Goal: Task Accomplishment & Management: Manage account settings

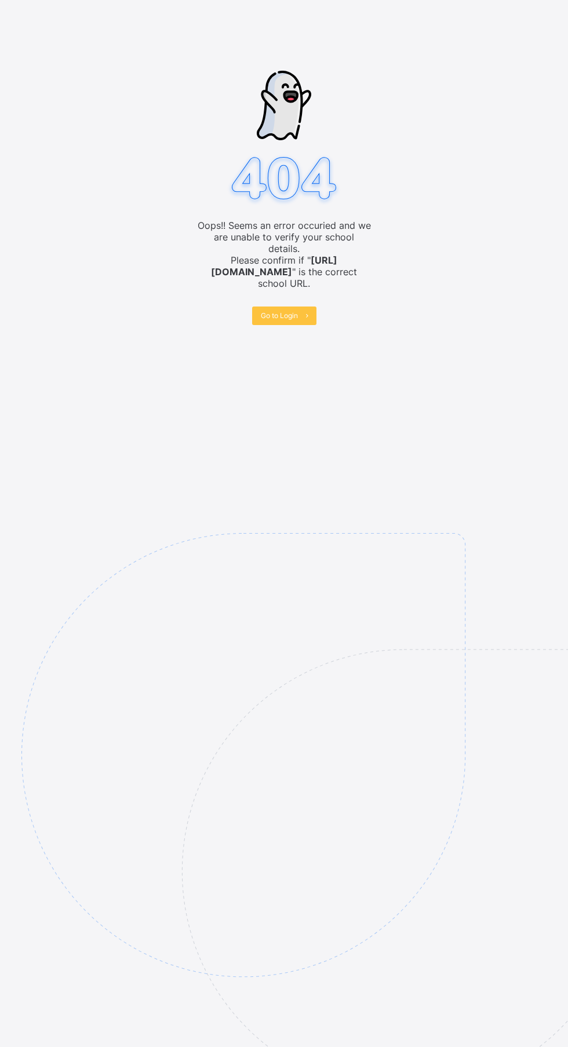
click at [1, 832] on div "Oops!! Seems an error occuried and we are unable to verify your school details.…" at bounding box center [284, 523] width 568 height 1047
click at [289, 311] on div "Go to Login" at bounding box center [284, 315] width 64 height 19
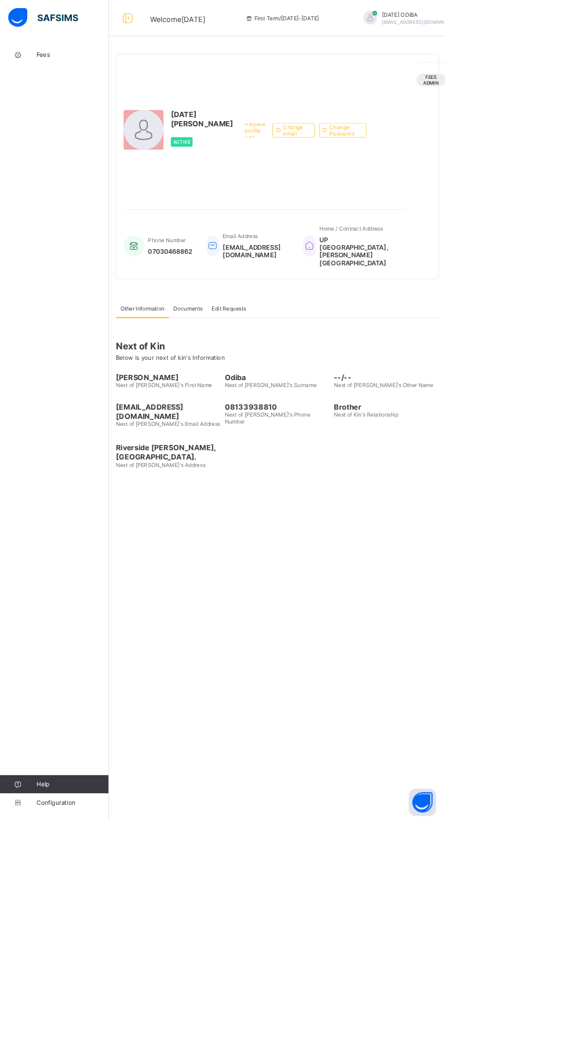
click at [72, 74] on span "Fees" at bounding box center [92, 69] width 93 height 9
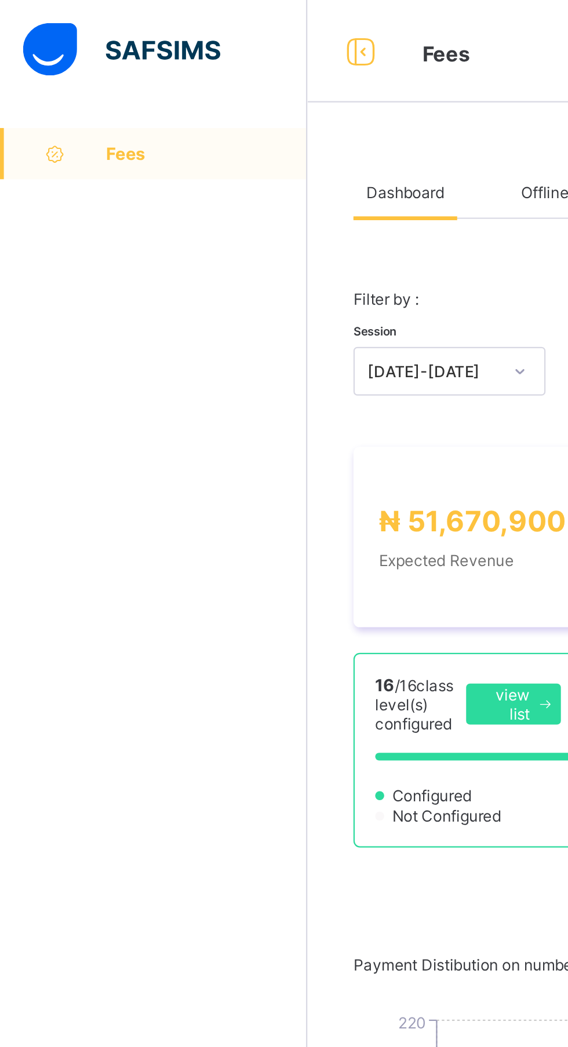
click at [76, 72] on span "Fees" at bounding box center [93, 69] width 91 height 9
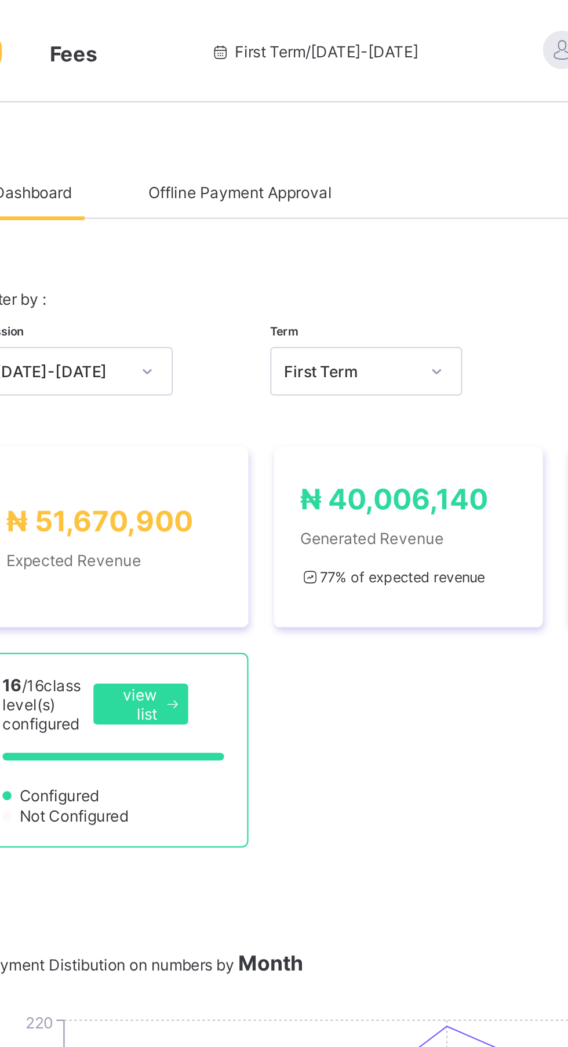
click at [309, 96] on div "Offline Payment Approval" at bounding box center [277, 86] width 94 height 23
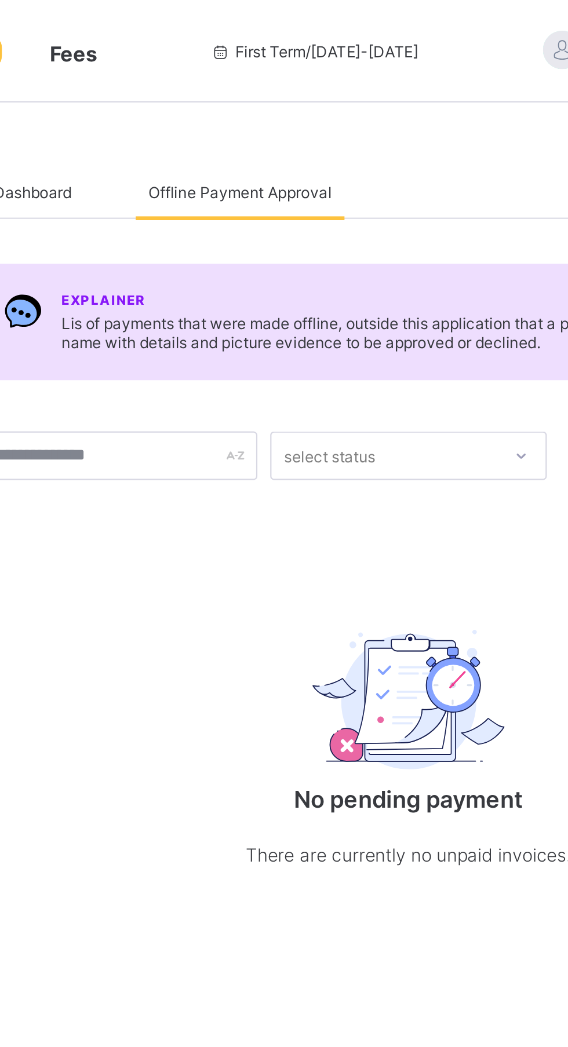
click at [191, 77] on div "Dashboard" at bounding box center [183, 86] width 47 height 23
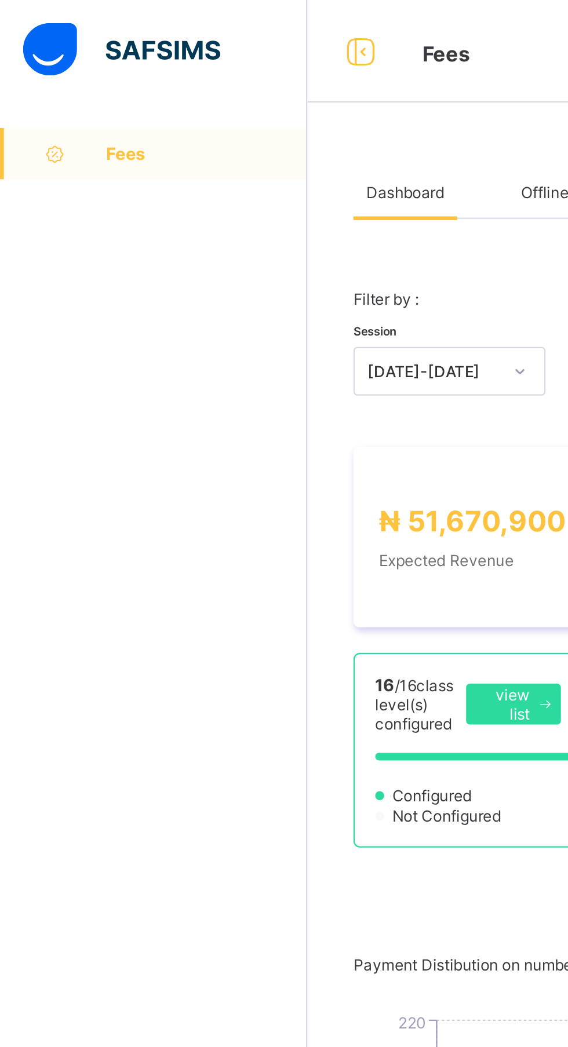
click at [100, 72] on span "Fees" at bounding box center [93, 69] width 91 height 9
click at [242, 80] on div "Offline Payment Approval" at bounding box center [277, 86] width 94 height 23
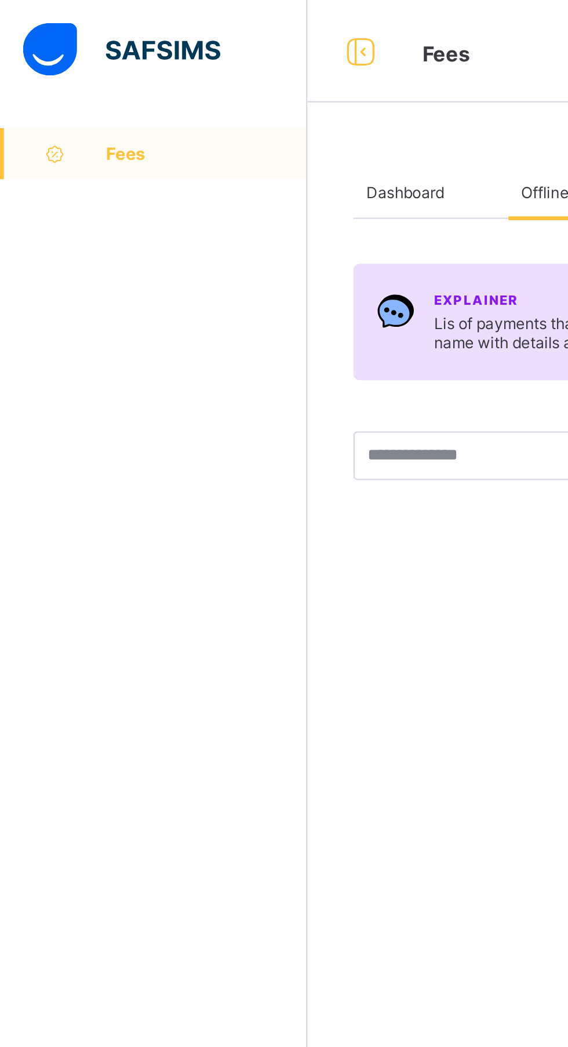
click at [189, 79] on div "Dashboard" at bounding box center [183, 86] width 47 height 23
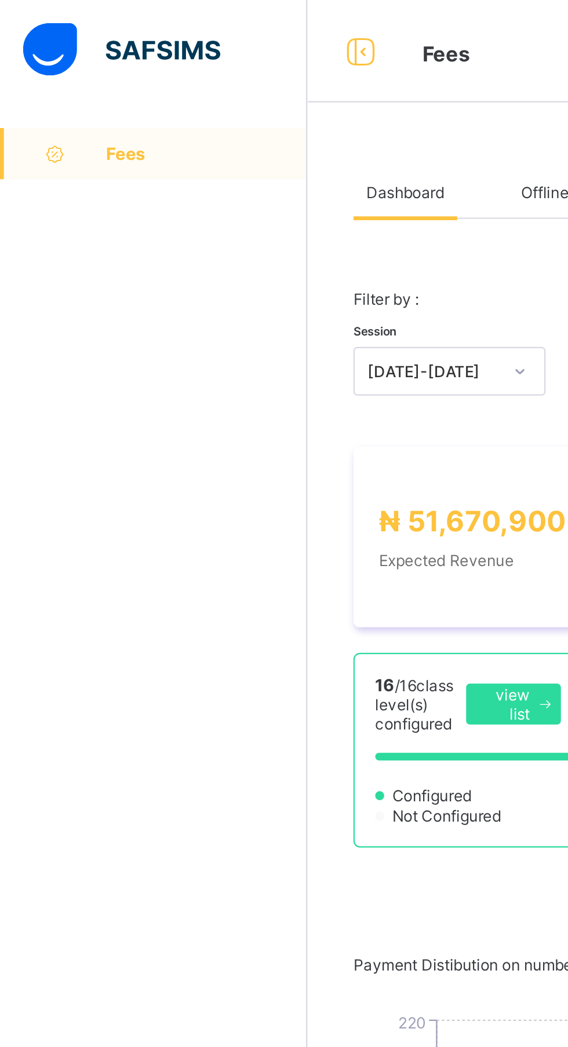
click at [240, 83] on span "Offline Payment Approval" at bounding box center [277, 87] width 83 height 9
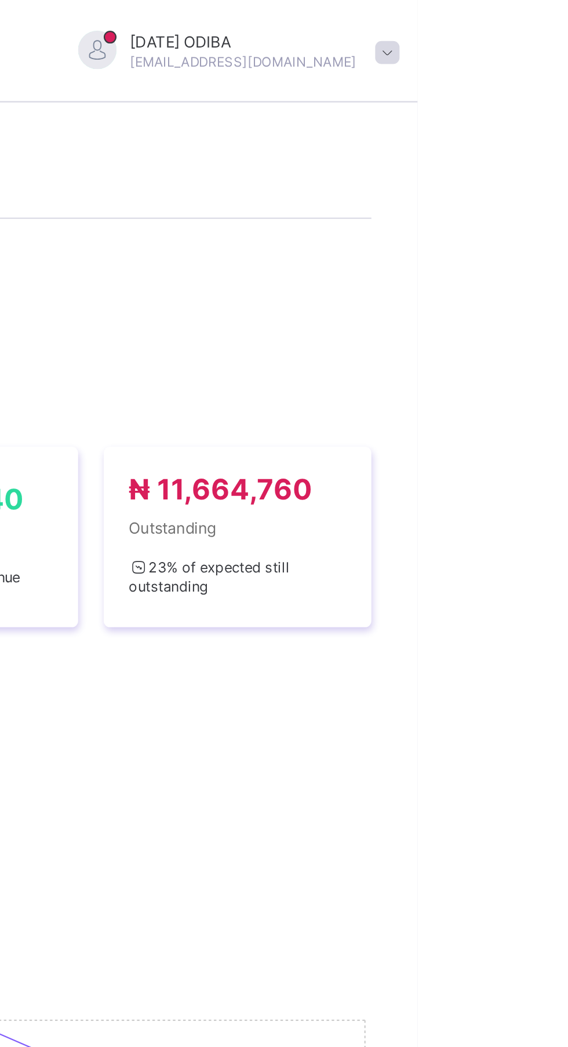
click at [548, 21] on span at bounding box center [553, 24] width 10 height 10
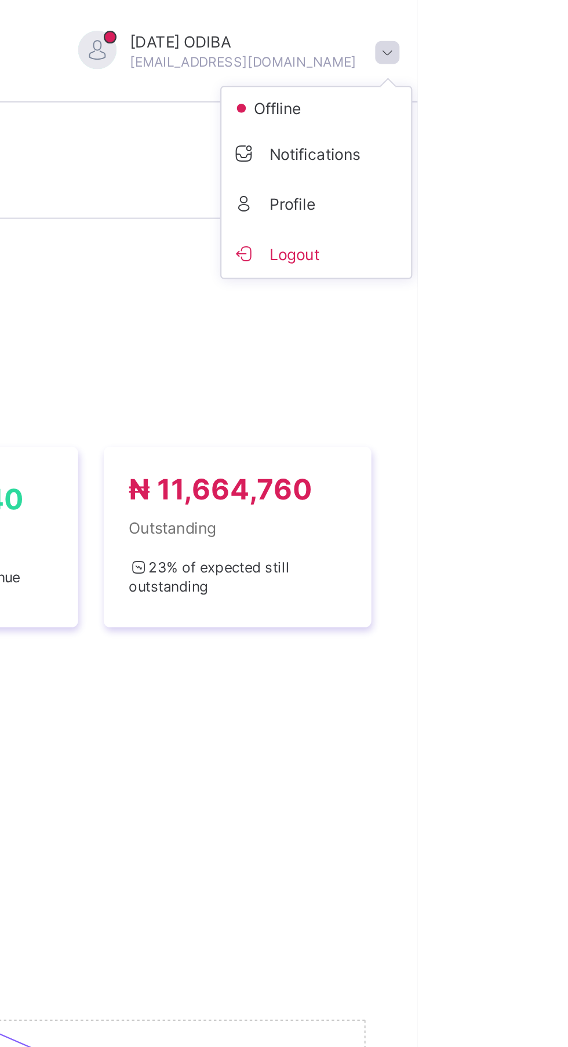
click at [484, 95] on span "Profile" at bounding box center [522, 91] width 76 height 13
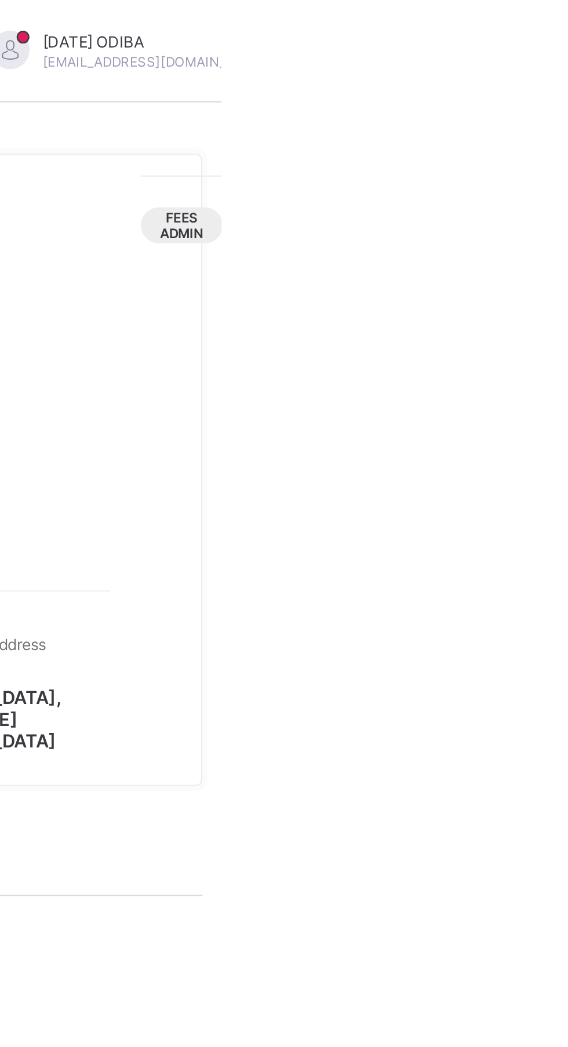
click at [537, 96] on div "Fees Admin" at bounding box center [549, 102] width 37 height 16
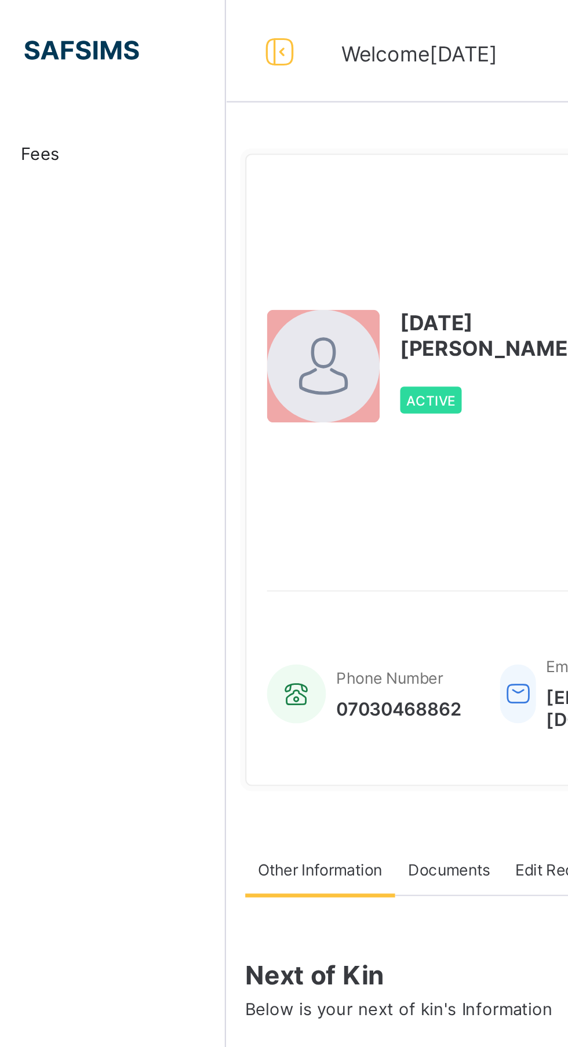
click at [68, 59] on link "Fees" at bounding box center [69, 69] width 139 height 23
